Goal: Task Accomplishment & Management: Use online tool/utility

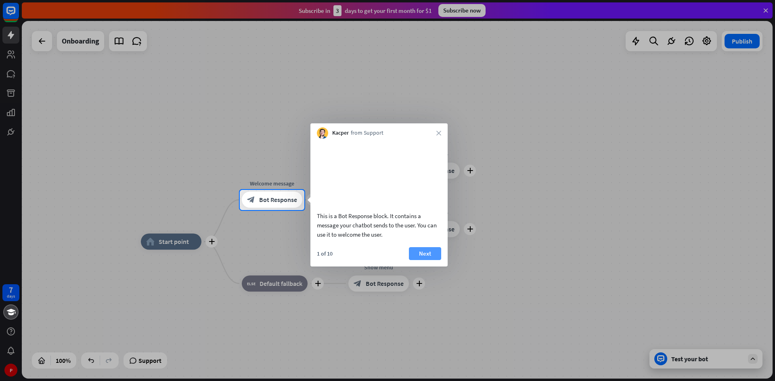
click at [430, 260] on button "Next" at bounding box center [425, 253] width 32 height 13
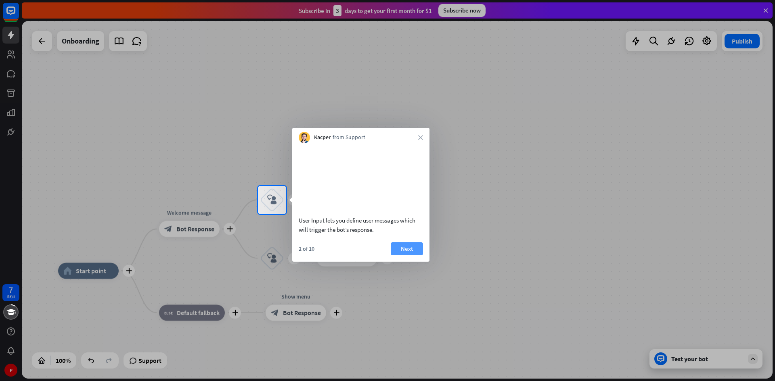
click at [400, 255] on button "Next" at bounding box center [407, 249] width 32 height 13
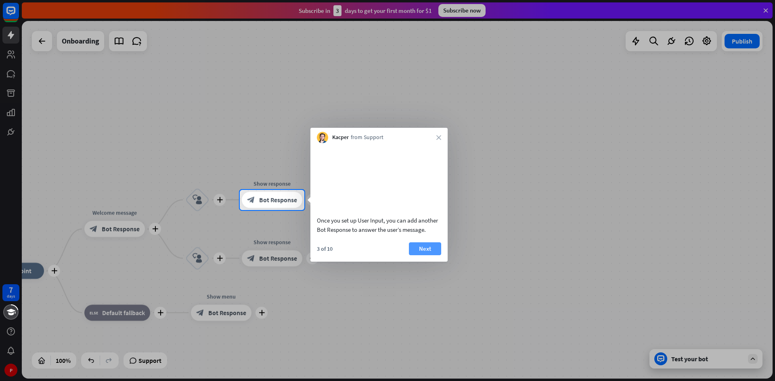
click at [428, 255] on button "Next" at bounding box center [425, 249] width 32 height 13
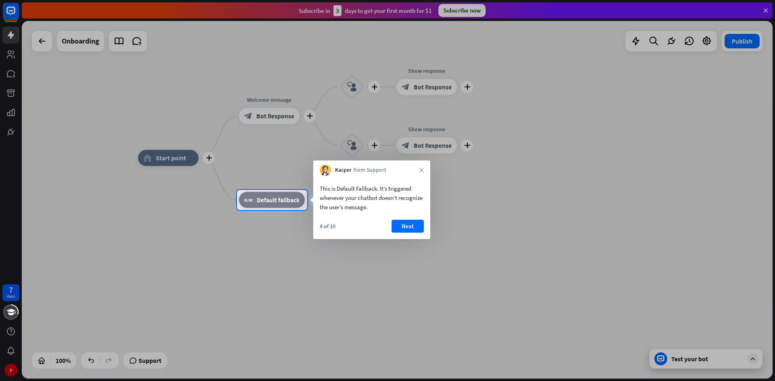
click at [413, 221] on button "Next" at bounding box center [408, 226] width 32 height 13
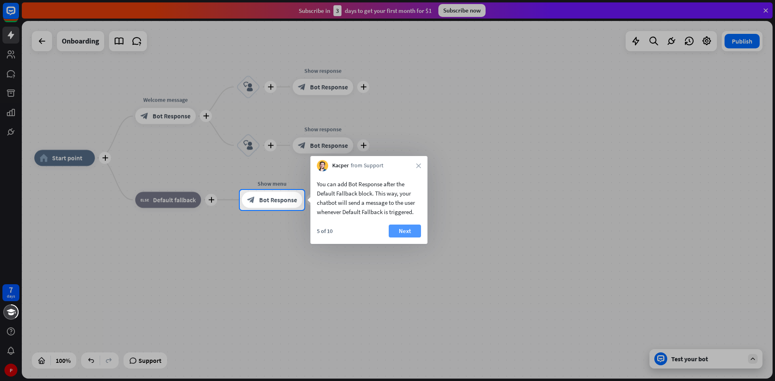
click at [413, 225] on button "Next" at bounding box center [405, 231] width 32 height 13
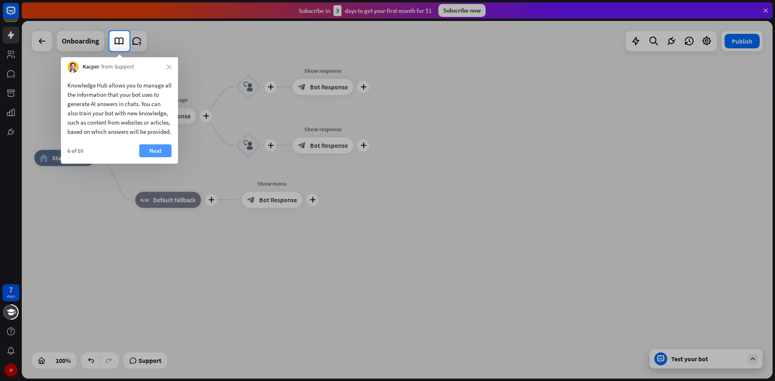
click at [170, 157] on button "Next" at bounding box center [155, 150] width 32 height 13
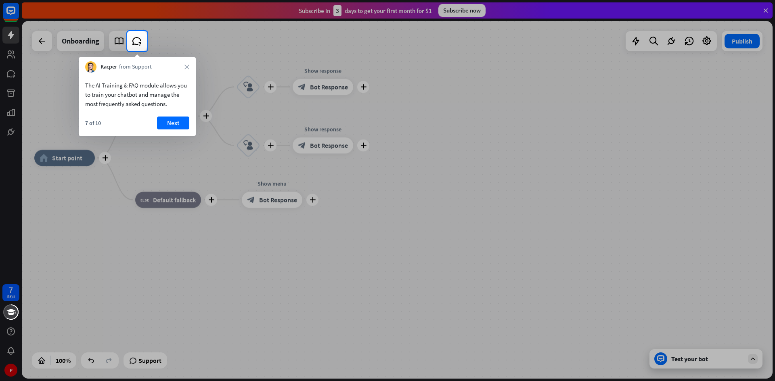
click at [166, 114] on div "The AI Training & FAQ module allows you to train your chatbot and manage the mo…" at bounding box center [137, 104] width 117 height 63
click at [172, 126] on button "Next" at bounding box center [173, 123] width 32 height 13
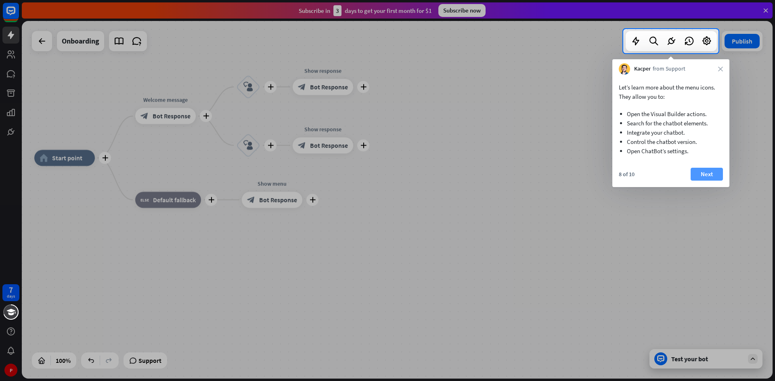
click at [693, 177] on button "Next" at bounding box center [707, 174] width 32 height 13
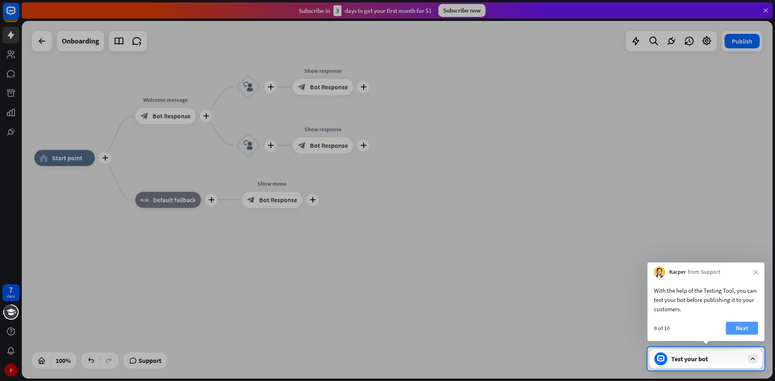
click at [744, 332] on button "Next" at bounding box center [742, 328] width 32 height 13
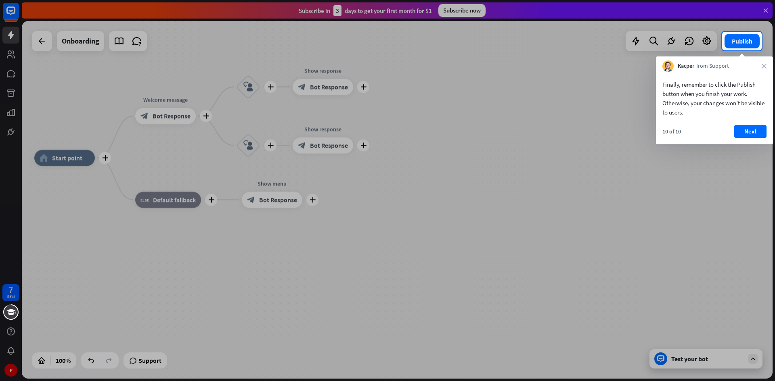
click at [760, 141] on div "10 of 10 Next" at bounding box center [714, 134] width 117 height 19
click at [758, 130] on button "Next" at bounding box center [750, 131] width 32 height 13
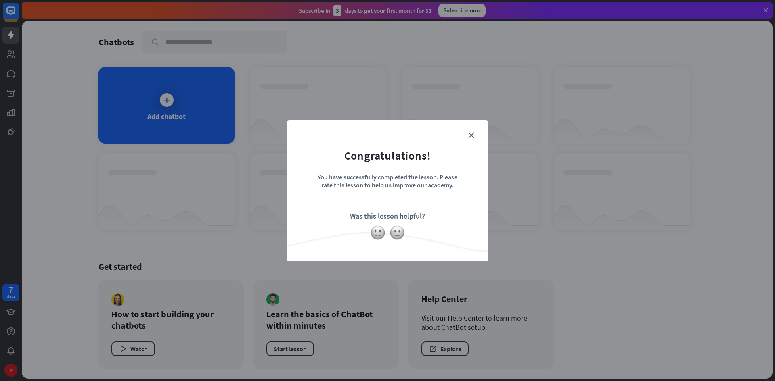
click at [476, 133] on form "Congratulations! You have successfully completed the lesson. Please rate this l…" at bounding box center [388, 178] width 182 height 96
click at [472, 136] on icon "close" at bounding box center [471, 135] width 6 height 6
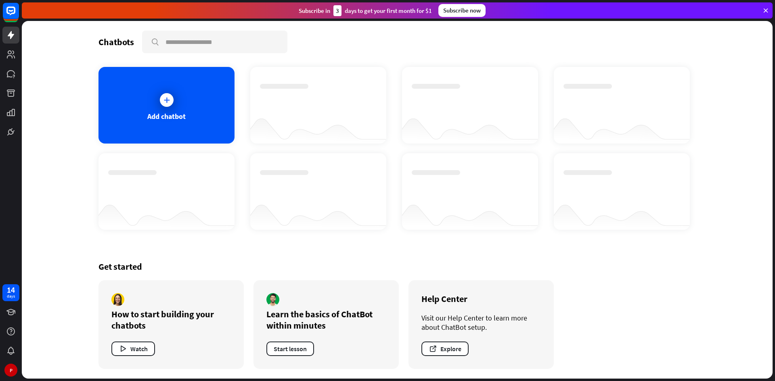
click at [226, 81] on div "Add chatbot" at bounding box center [166, 105] width 136 height 77
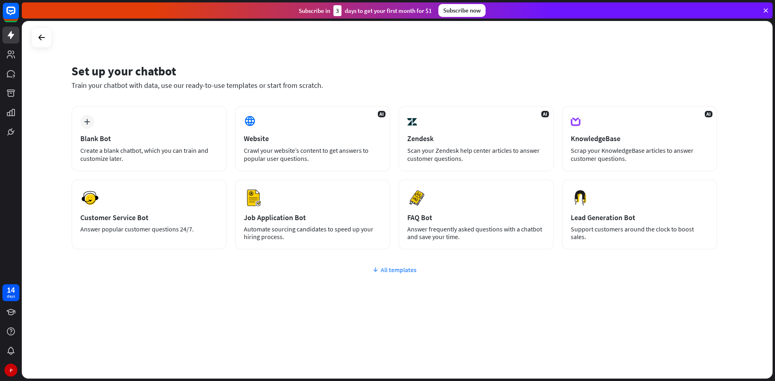
click at [405, 271] on div "All templates" at bounding box center [394, 270] width 646 height 8
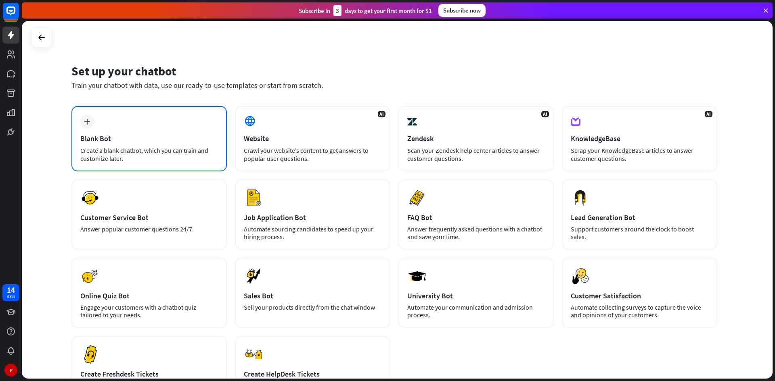
click at [105, 136] on div "Blank Bot" at bounding box center [149, 138] width 138 height 9
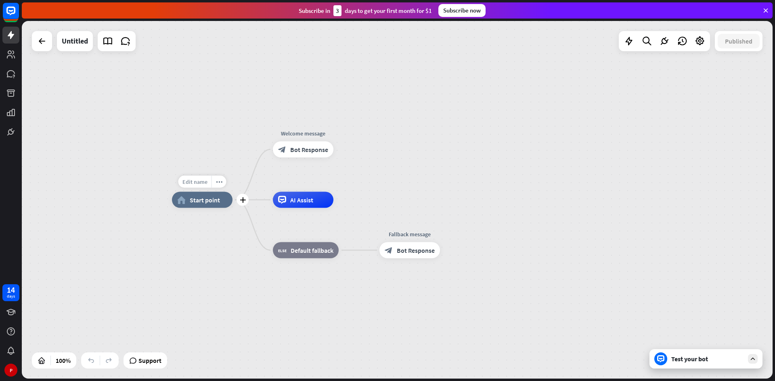
click at [194, 182] on span "Edit name" at bounding box center [194, 181] width 25 height 7
type input "*"
type input "*****"
click at [483, 101] on div "***** home_2 Start point Welcome message block_bot_response Bot Response AI Ass…" at bounding box center [397, 200] width 751 height 358
